Goal: Task Accomplishment & Management: Use online tool/utility

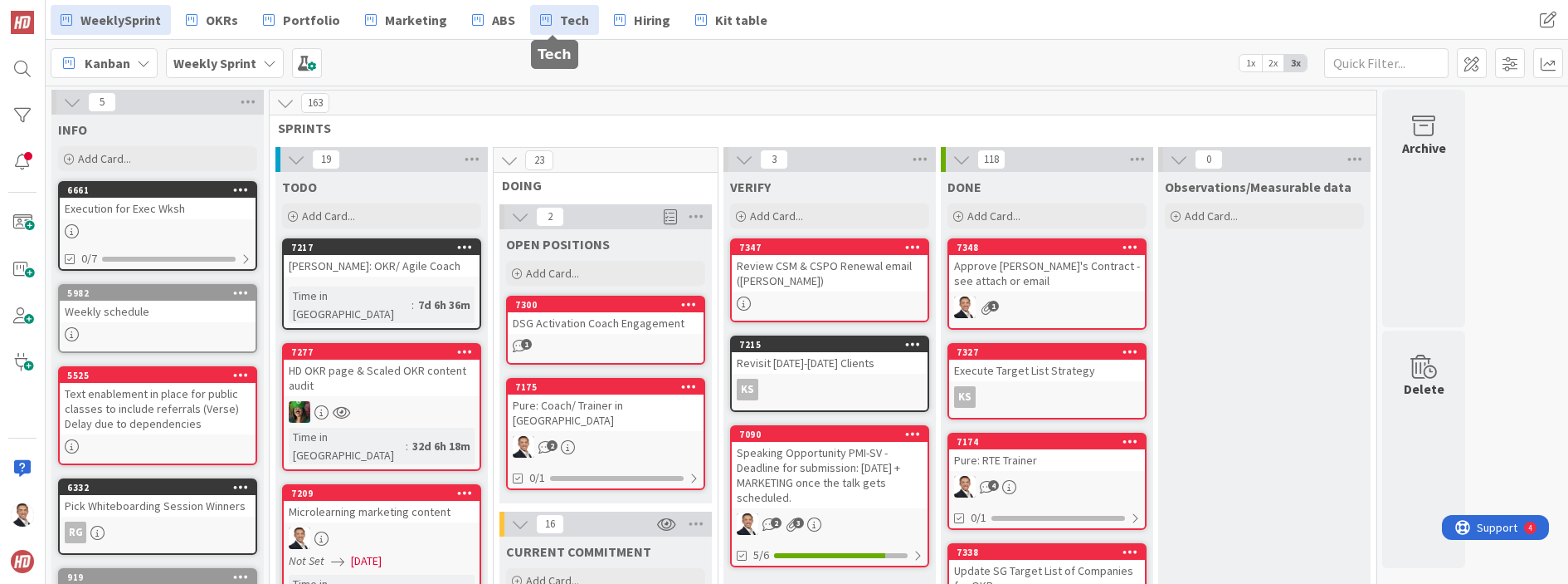
click at [541, 15] on link "Tech" at bounding box center [564, 19] width 69 height 30
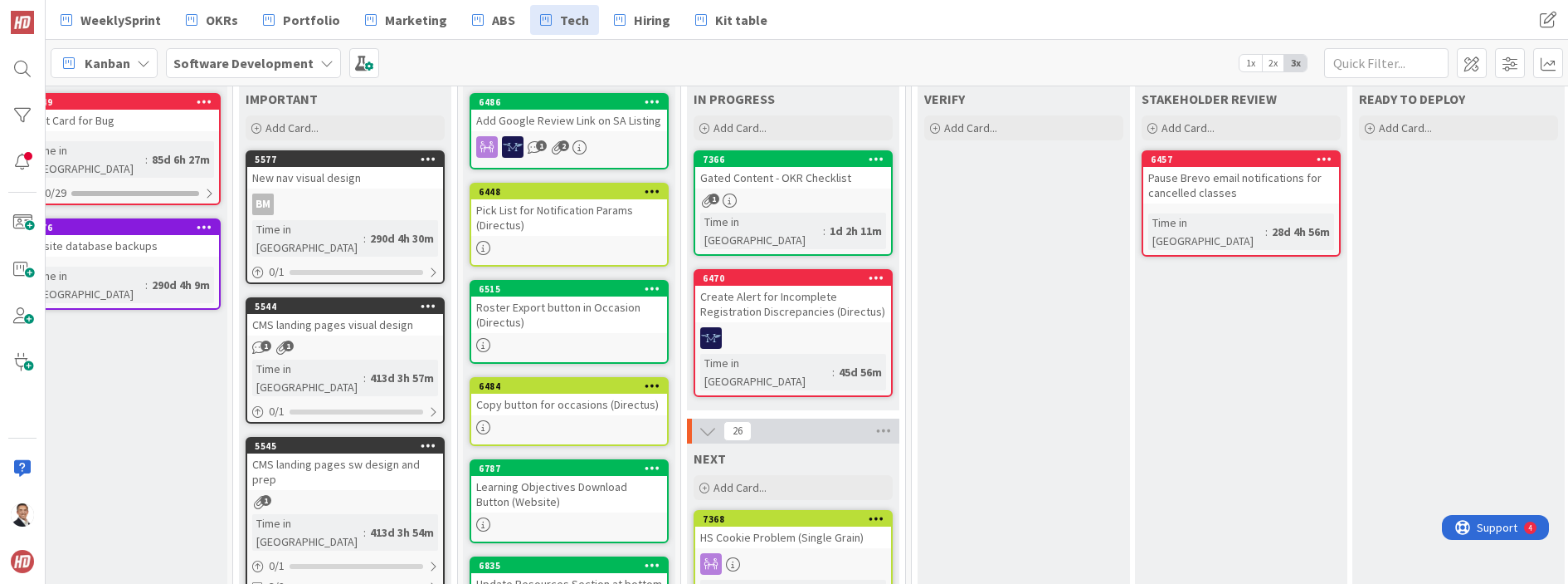
scroll to position [0, 254]
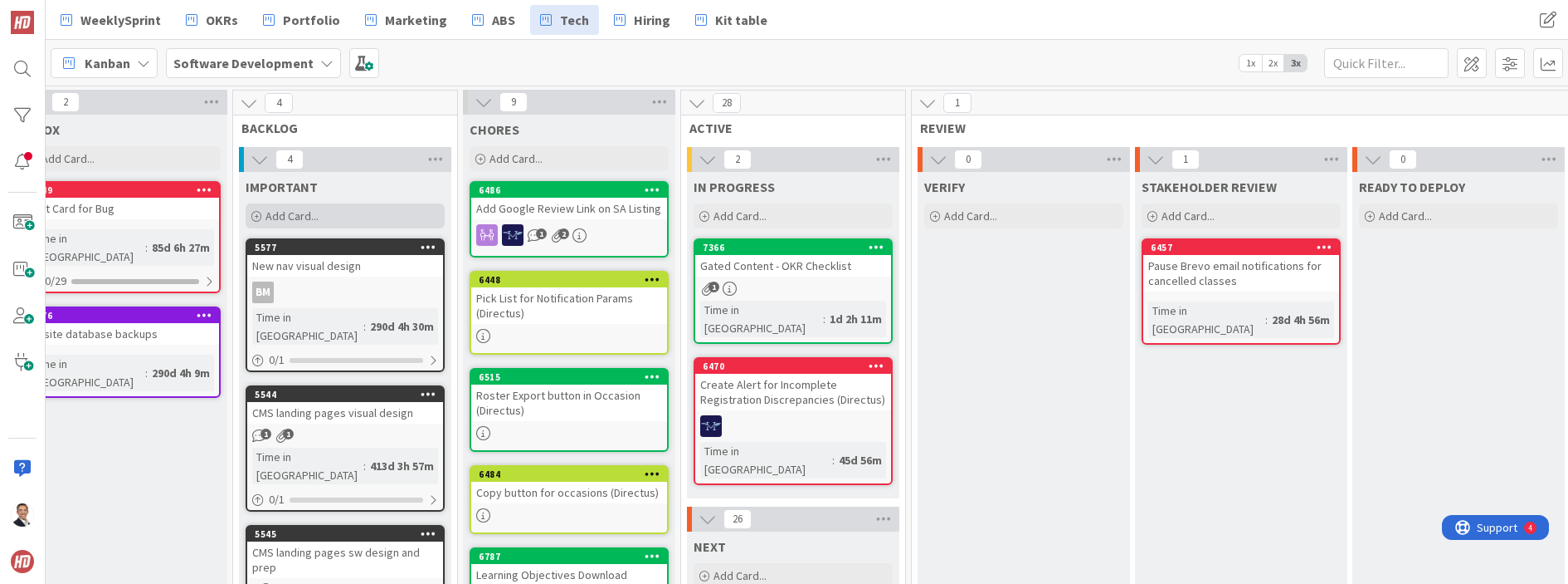
click at [267, 218] on span "Add Card..." at bounding box center [292, 216] width 53 height 15
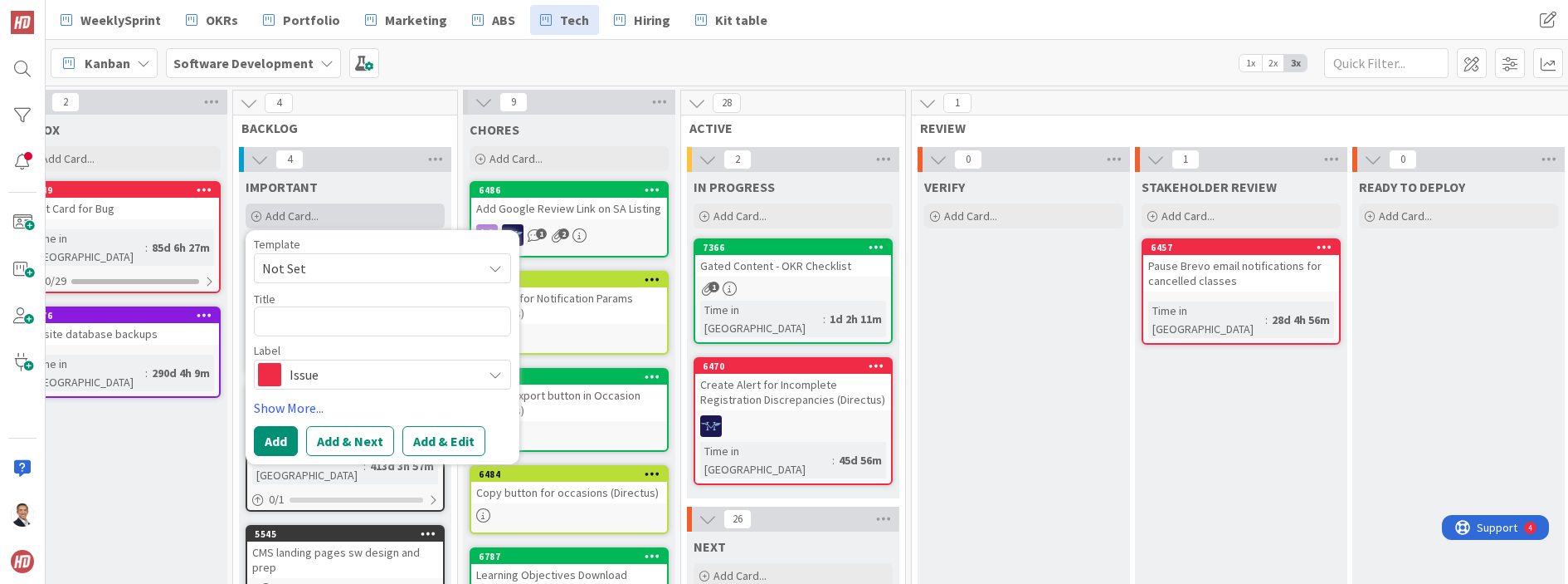
scroll to position [1, 251]
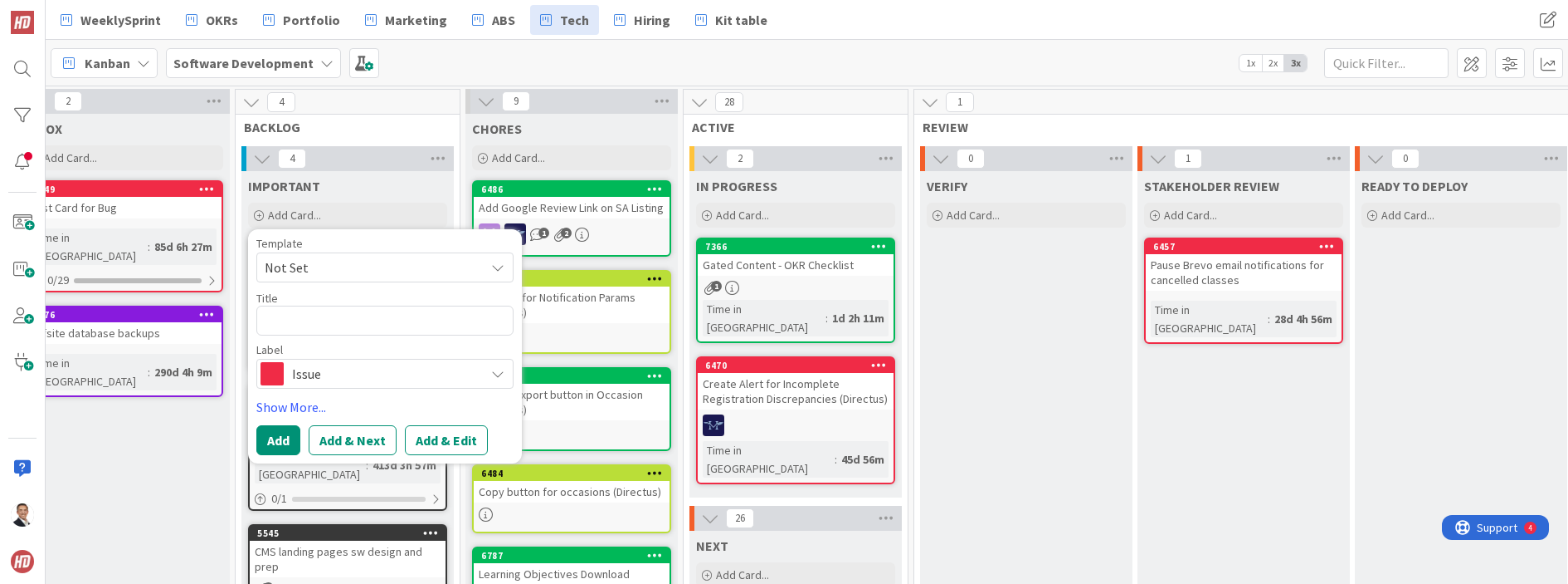
type textarea "x"
type textarea "S"
type textarea "x"
type textarea "St"
type textarea "x"
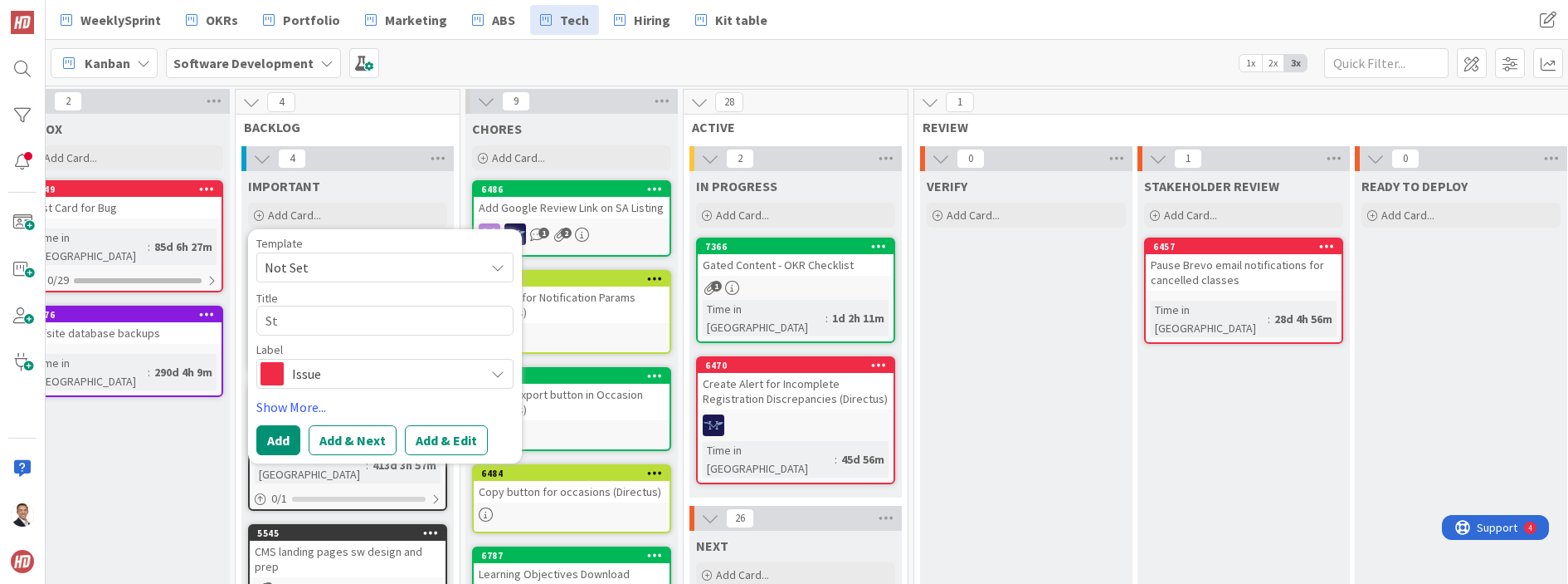
type textarea "Str"
type textarea "x"
type textarea "Stru"
type textarea "x"
type textarea "Struc"
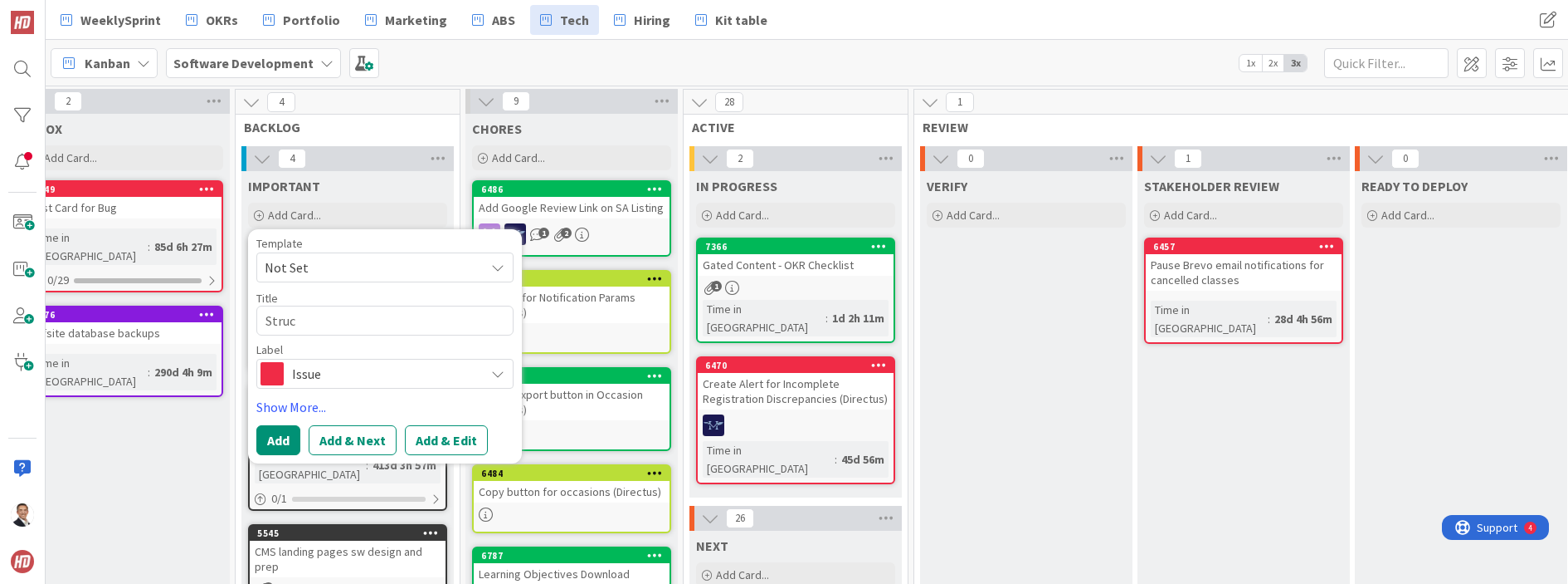
type textarea "x"
type textarea "Struct"
type textarea "x"
type textarea "Structur"
type textarea "x"
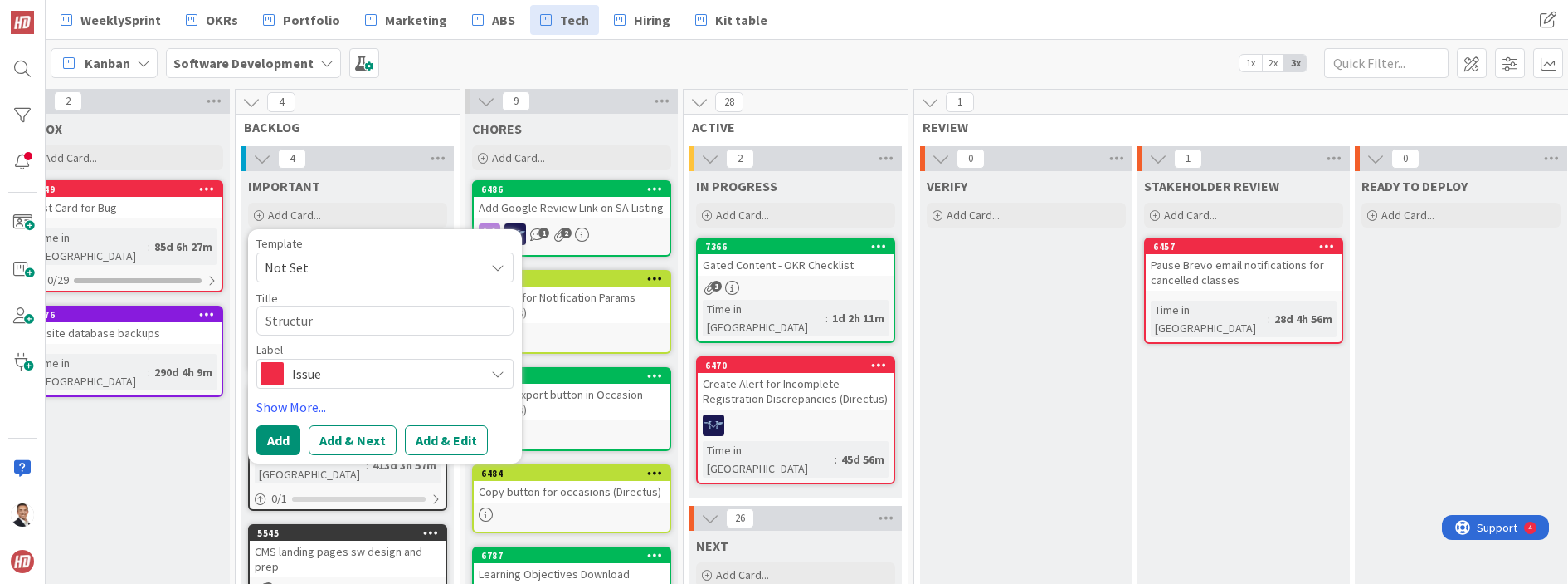
type textarea "Structure"
type textarea "x"
type textarea "Structuree"
type textarea "x"
type textarea "Structureed"
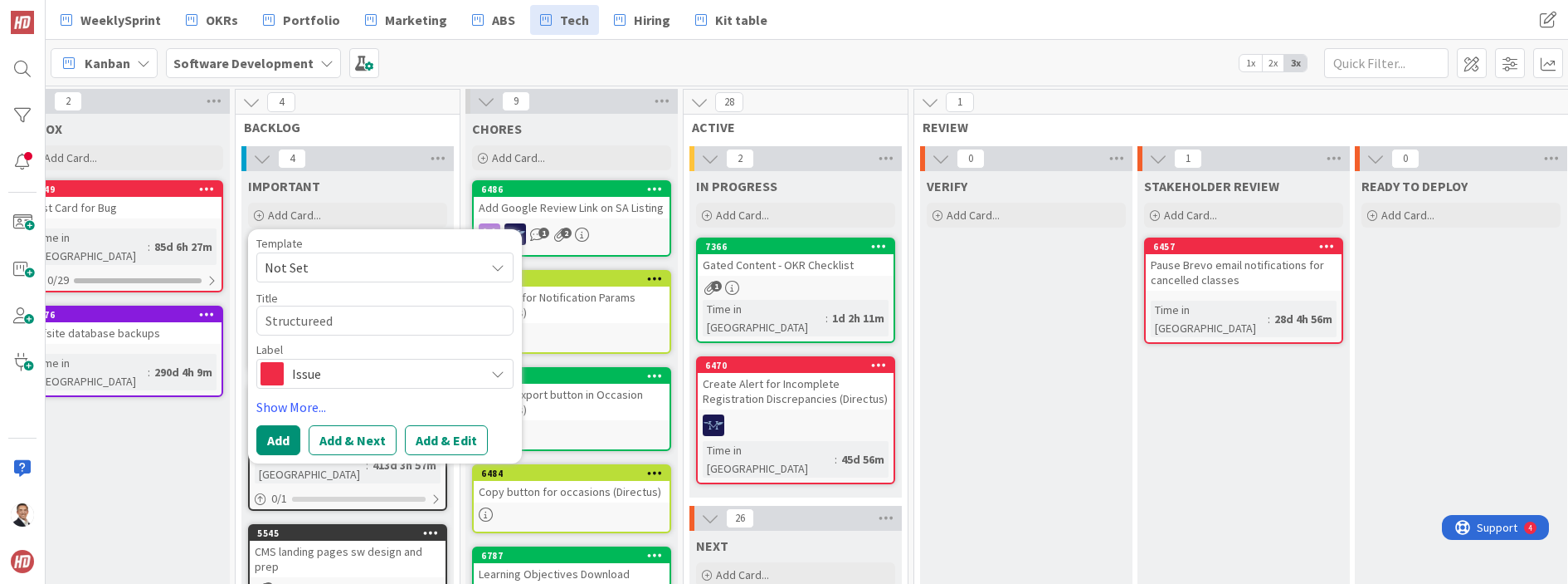
type textarea "x"
type textarea "Structuree"
type textarea "x"
type textarea "Structure"
type textarea "x"
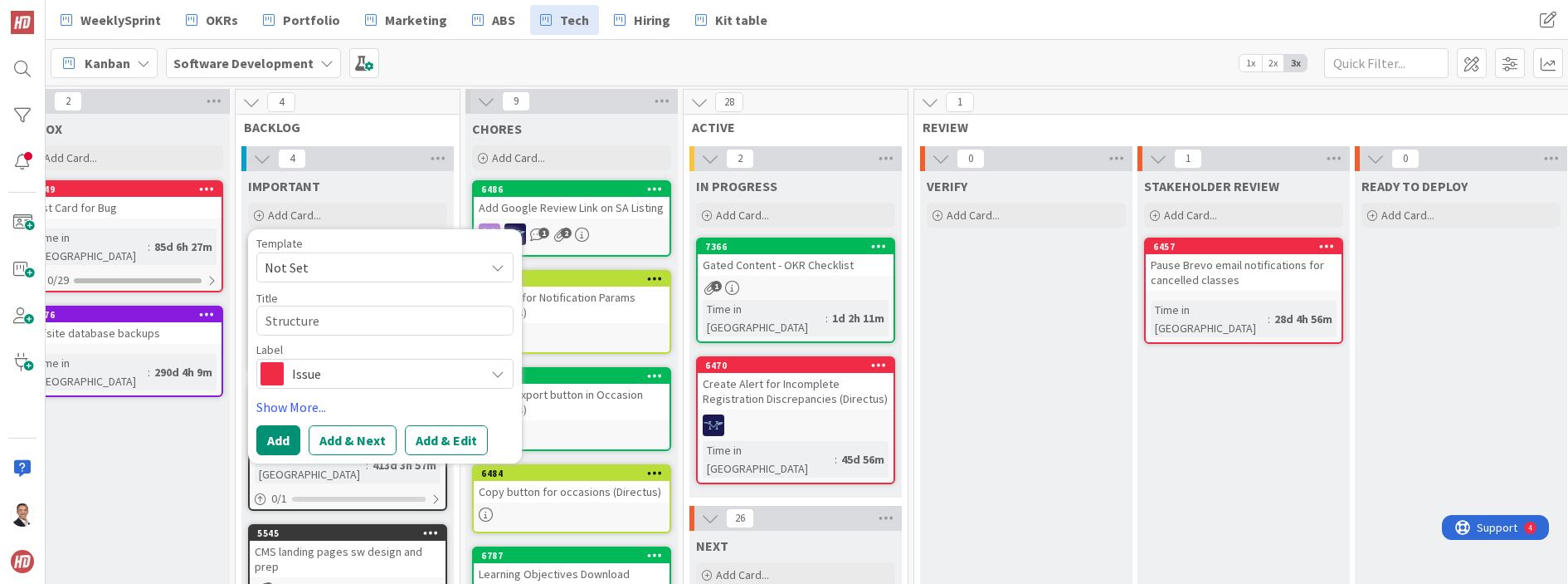
type textarea "Structured"
type textarea "x"
type textarea "Structured"
type textarea "x"
type textarea "Structured D"
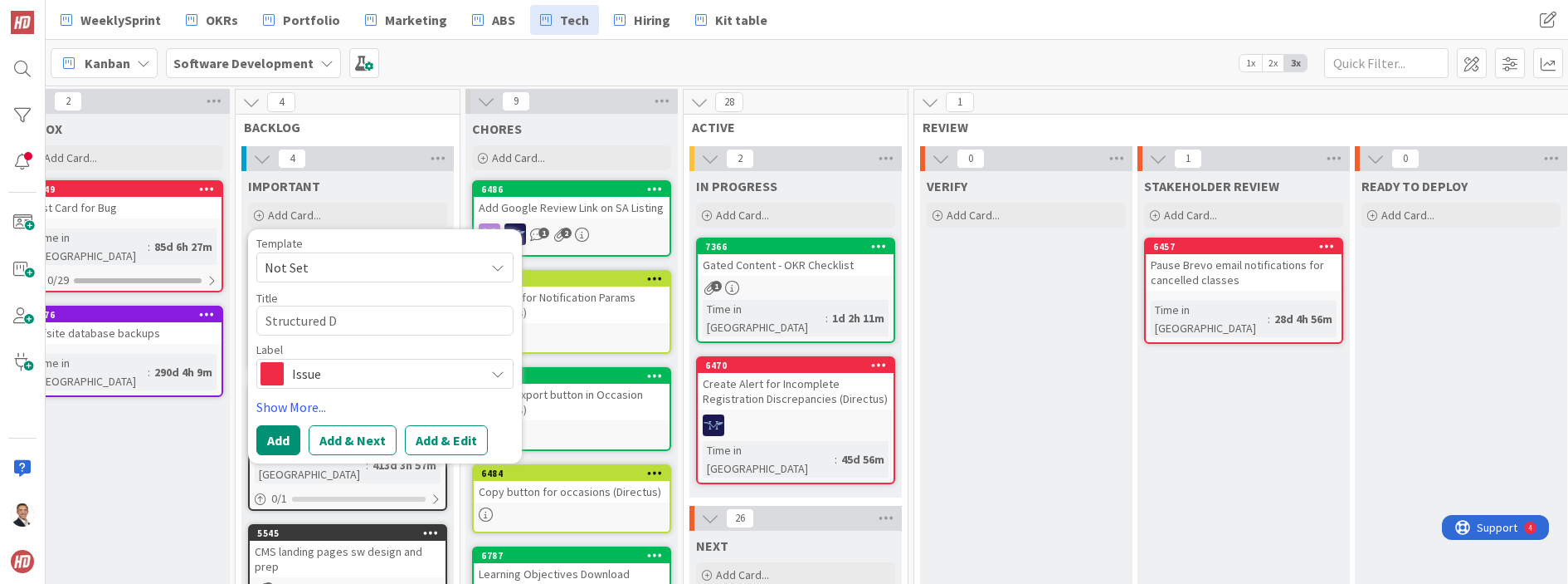
type textarea "x"
type textarea "Structured Da"
type textarea "x"
type textarea "Structured Dat"
type textarea "x"
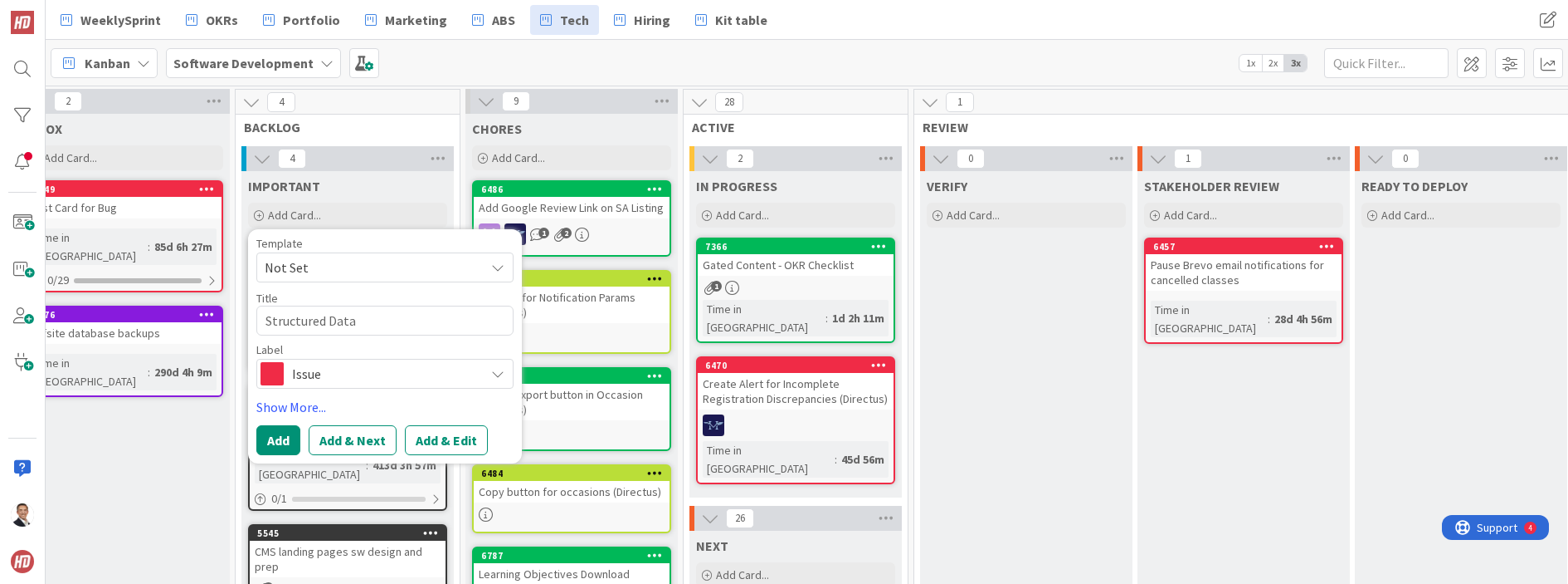
type textarea "Structured Data"
click at [497, 371] on icon at bounding box center [498, 374] width 14 height 14
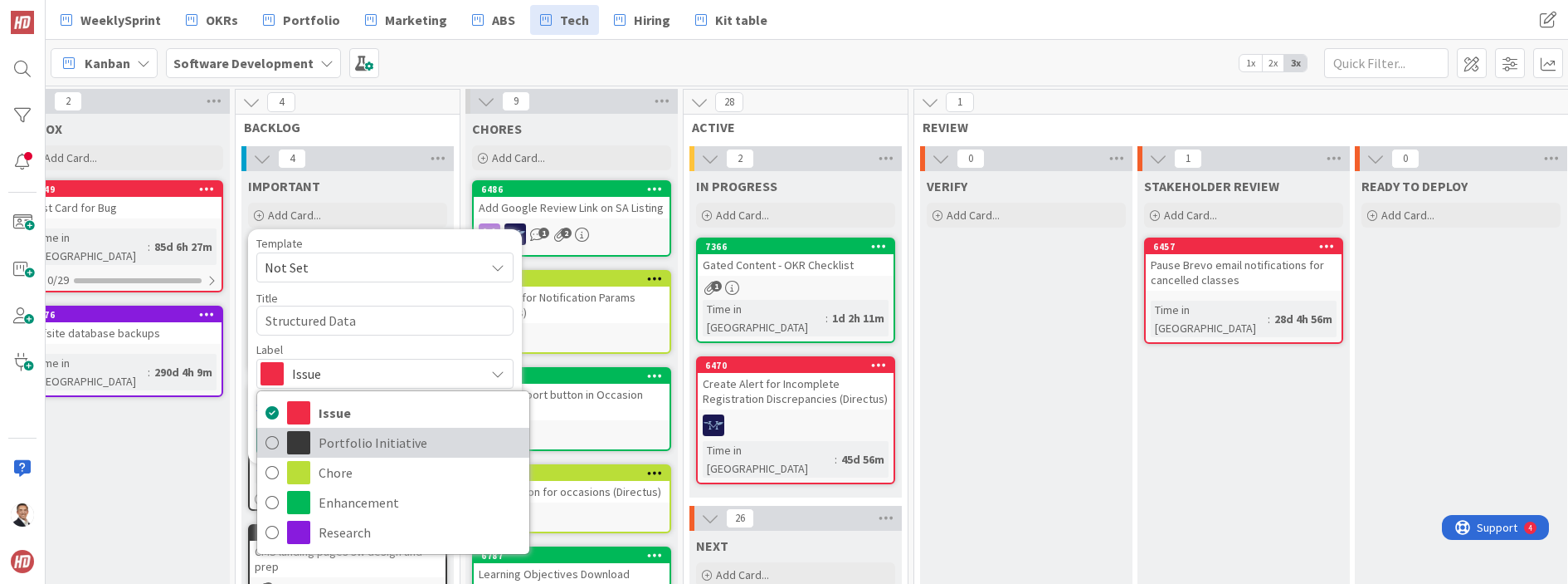
click at [273, 443] on icon at bounding box center [272, 443] width 14 height 25
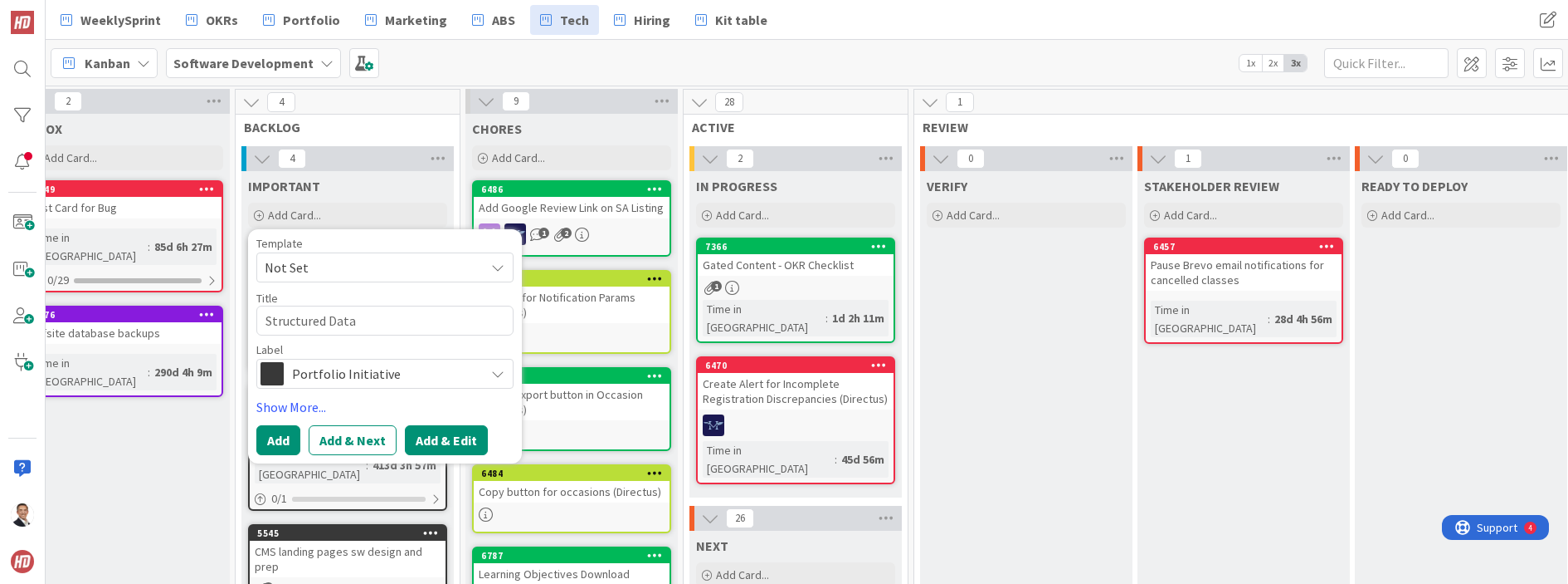
click at [436, 442] on button "Add & Edit" at bounding box center [446, 440] width 83 height 30
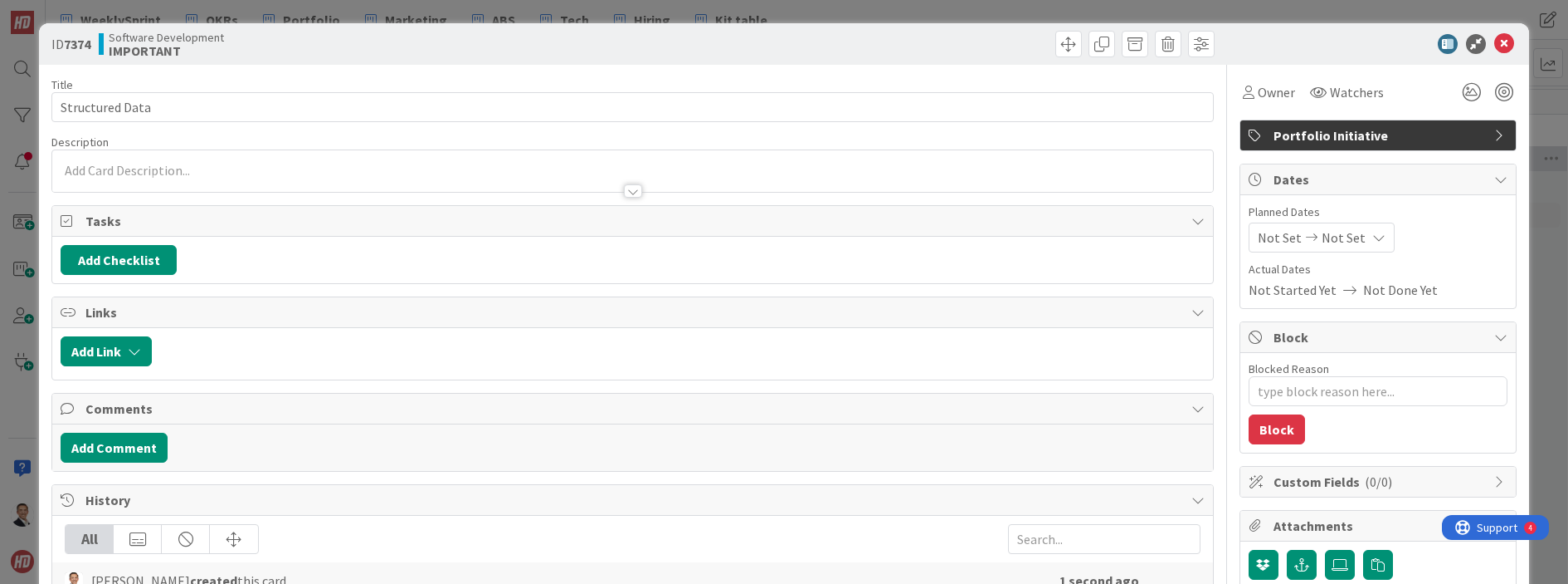
type textarea "x"
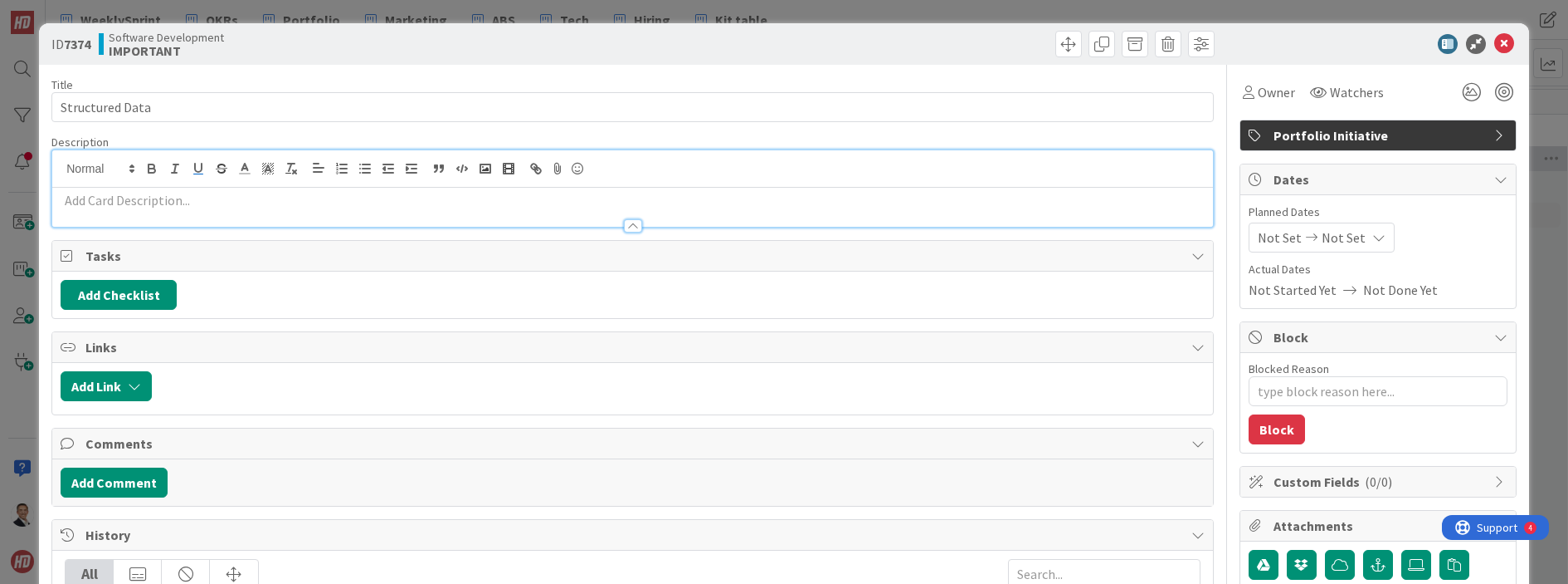
click at [197, 172] on div at bounding box center [632, 188] width 1160 height 76
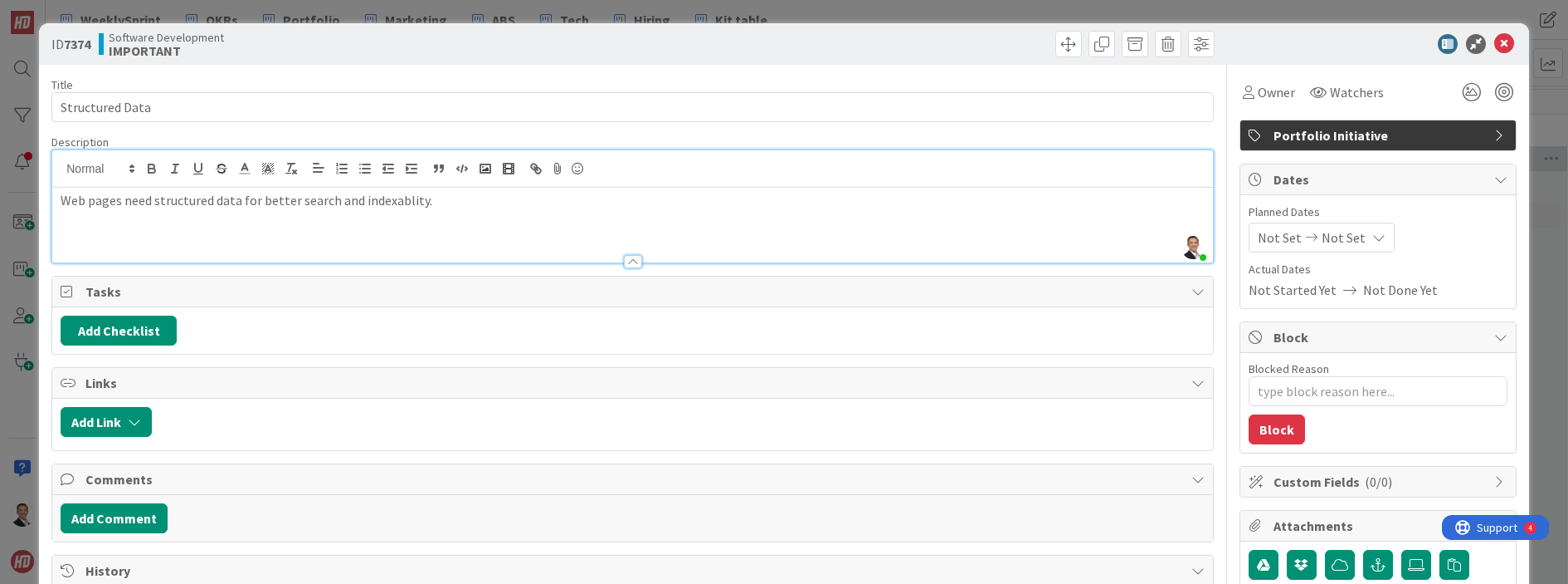
click at [388, 203] on p "Web pages need structured data for better search and indexablity." at bounding box center [633, 201] width 1144 height 19
click at [441, 209] on p "Web pages need structured data for better search and indexability." at bounding box center [633, 201] width 1144 height 19
click at [1503, 43] on icon at bounding box center [1504, 44] width 20 height 20
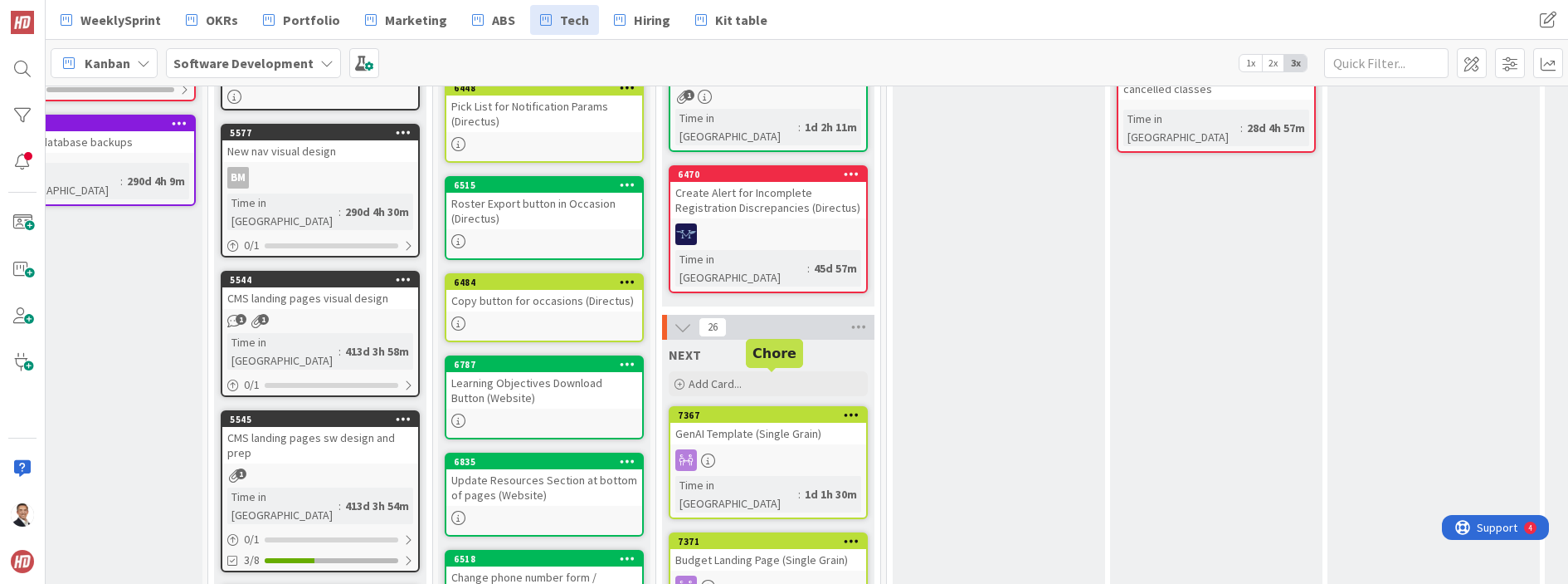
scroll to position [198, 279]
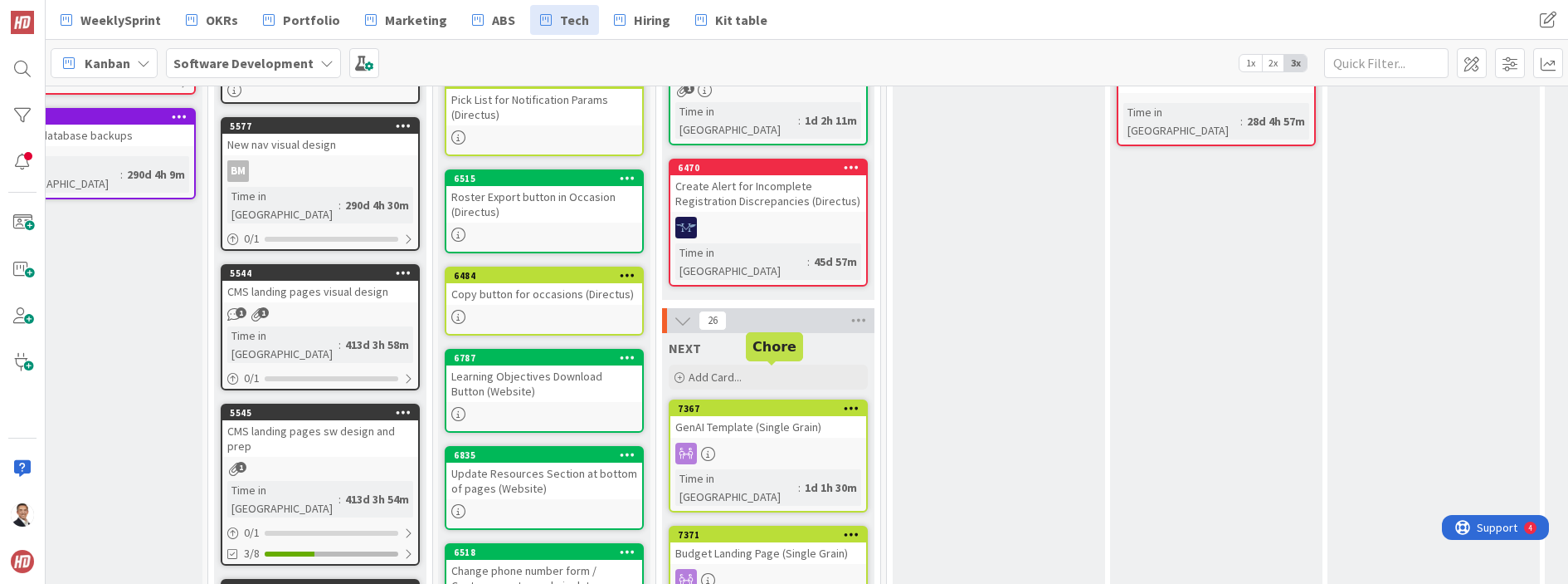
click at [808, 403] on div "7367" at bounding box center [772, 409] width 188 height 12
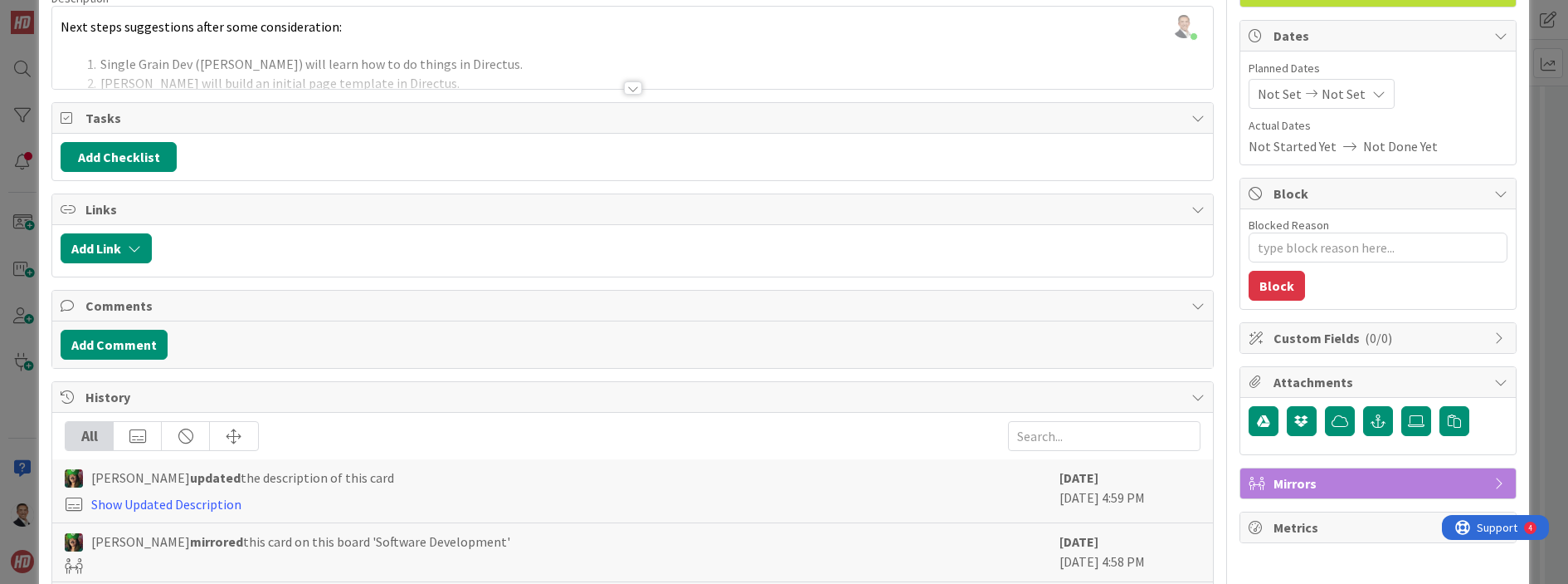
scroll to position [149, 0]
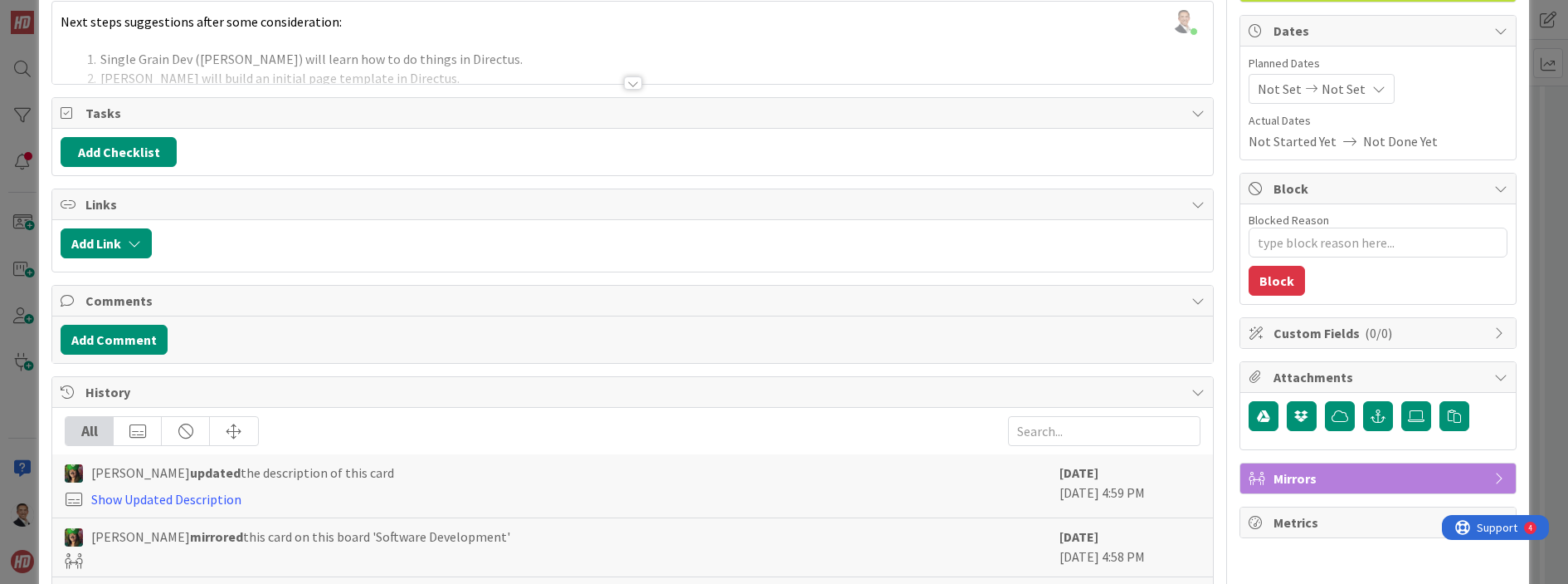
click at [1351, 338] on span "Custom Fields ( 0/0 )" at bounding box center [1380, 333] width 213 height 20
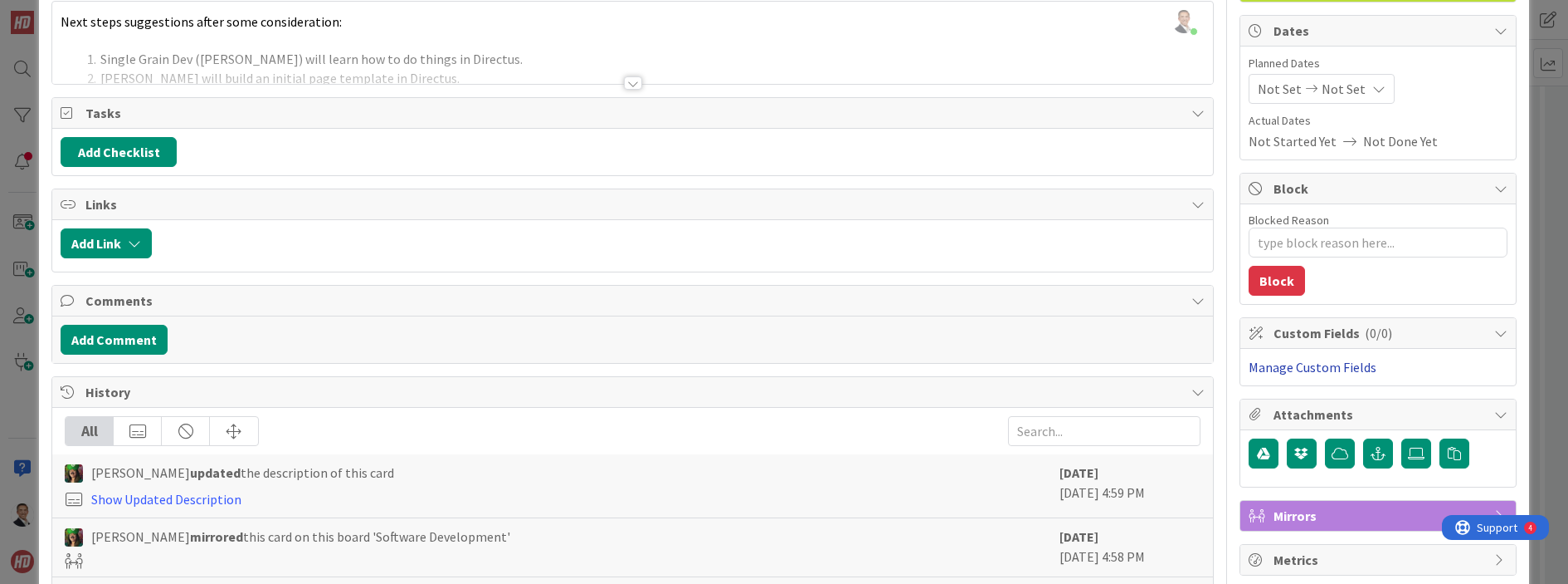
click at [1341, 366] on link "Manage Custom Fields" at bounding box center [1313, 366] width 128 height 16
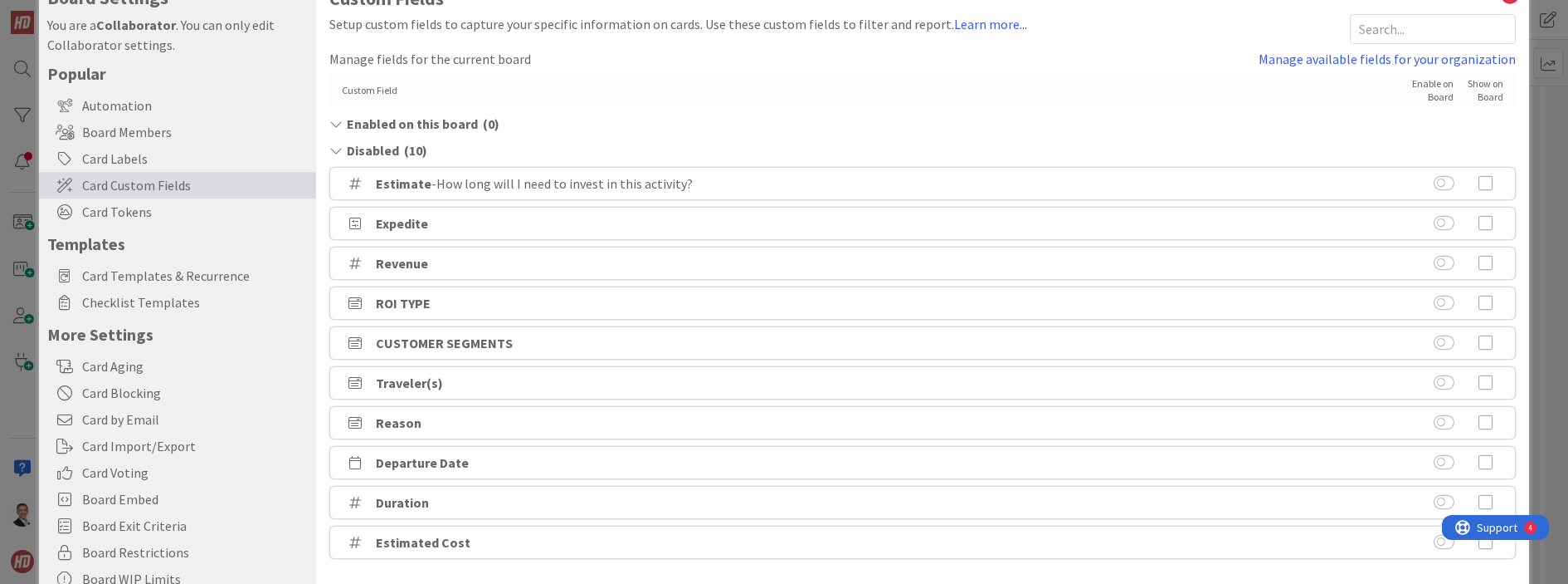
scroll to position [20, 0]
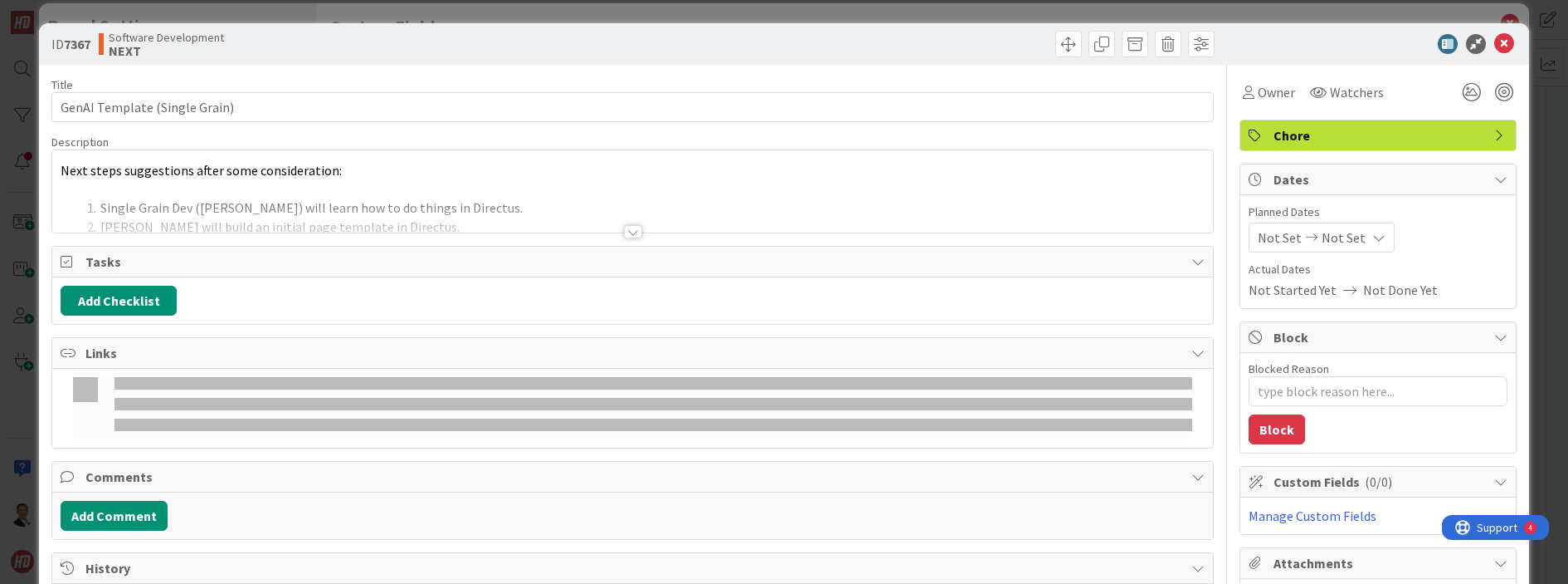
type textarea "x"
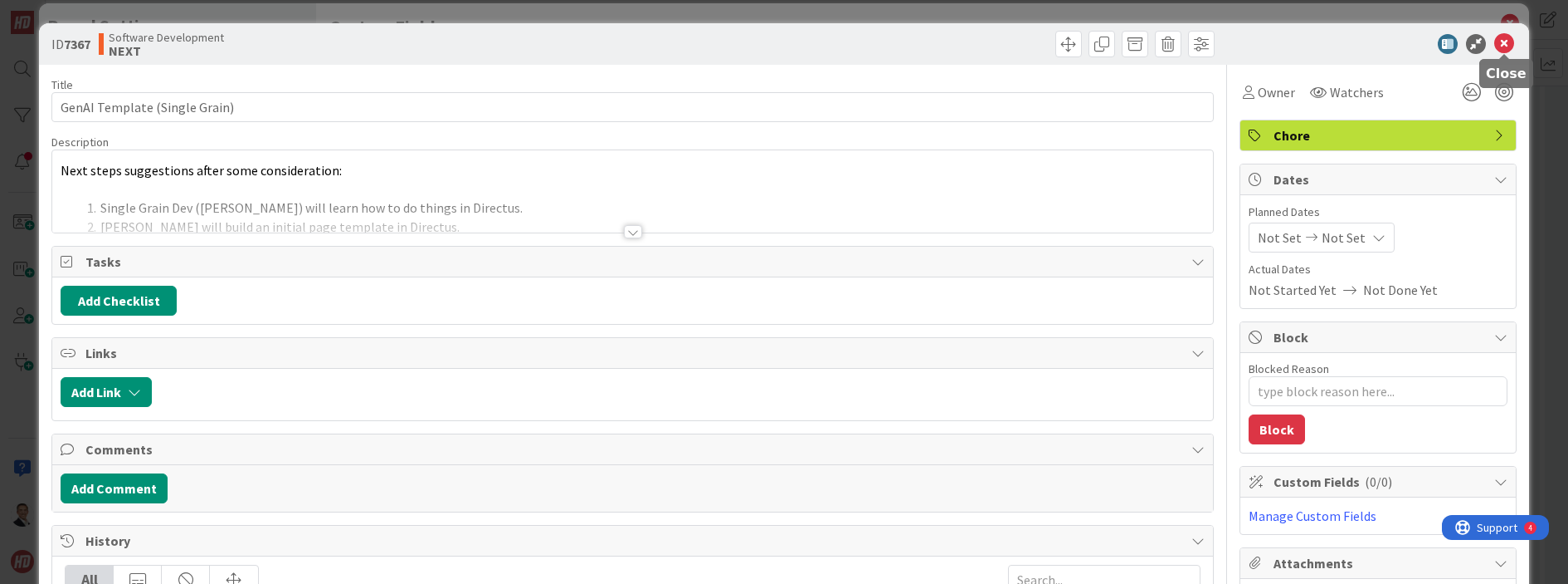
click at [1508, 39] on icon at bounding box center [1504, 44] width 20 height 20
